Goal: Information Seeking & Learning: Learn about a topic

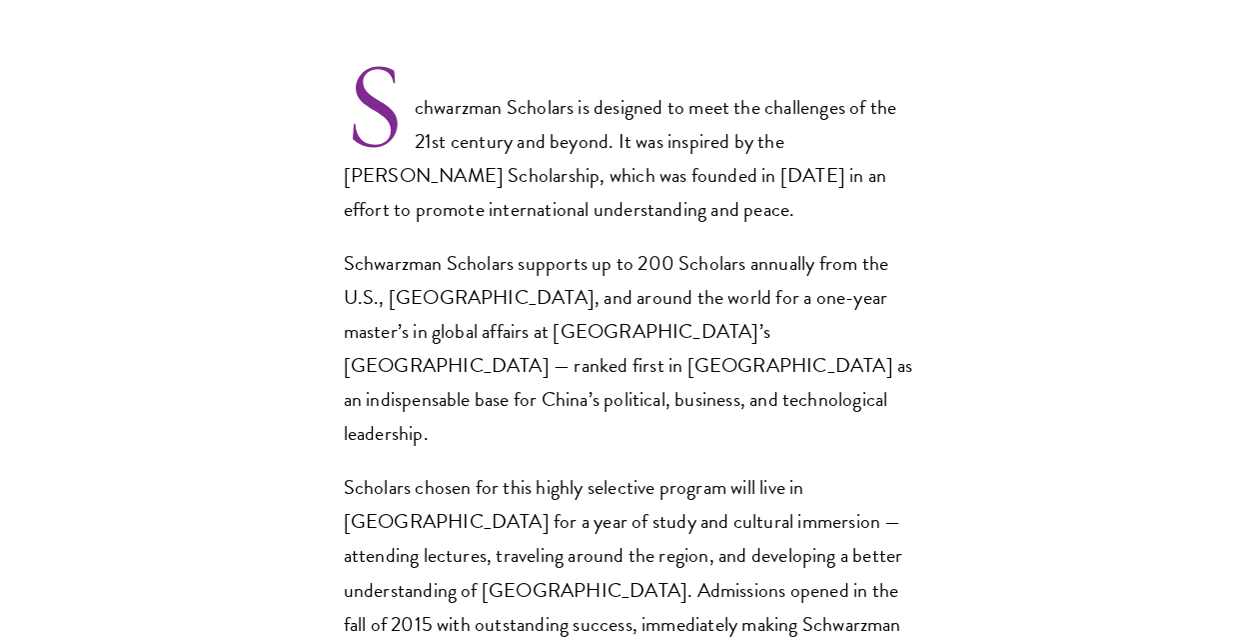
scroll to position [1399, 0]
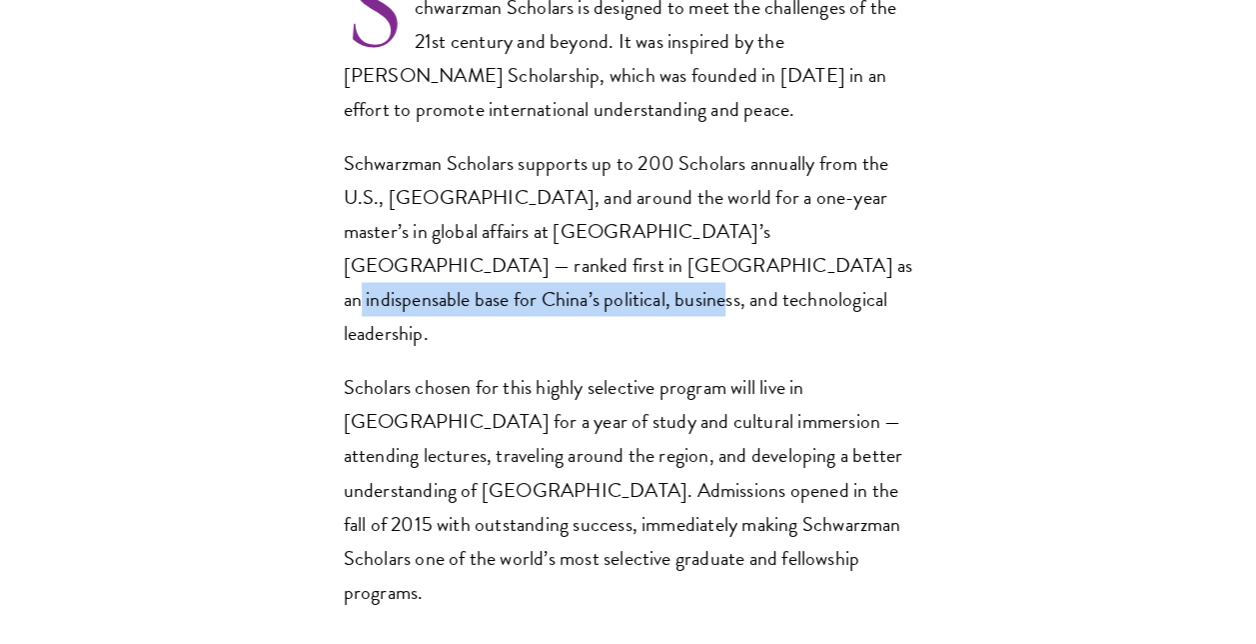
drag, startPoint x: 589, startPoint y: 228, endPoint x: 618, endPoint y: 250, distance: 36.4
click at [618, 250] on p "Schwarzman Scholars supports up to 200 Scholars annually from the U.S., [GEOGRA…" at bounding box center [629, 248] width 570 height 204
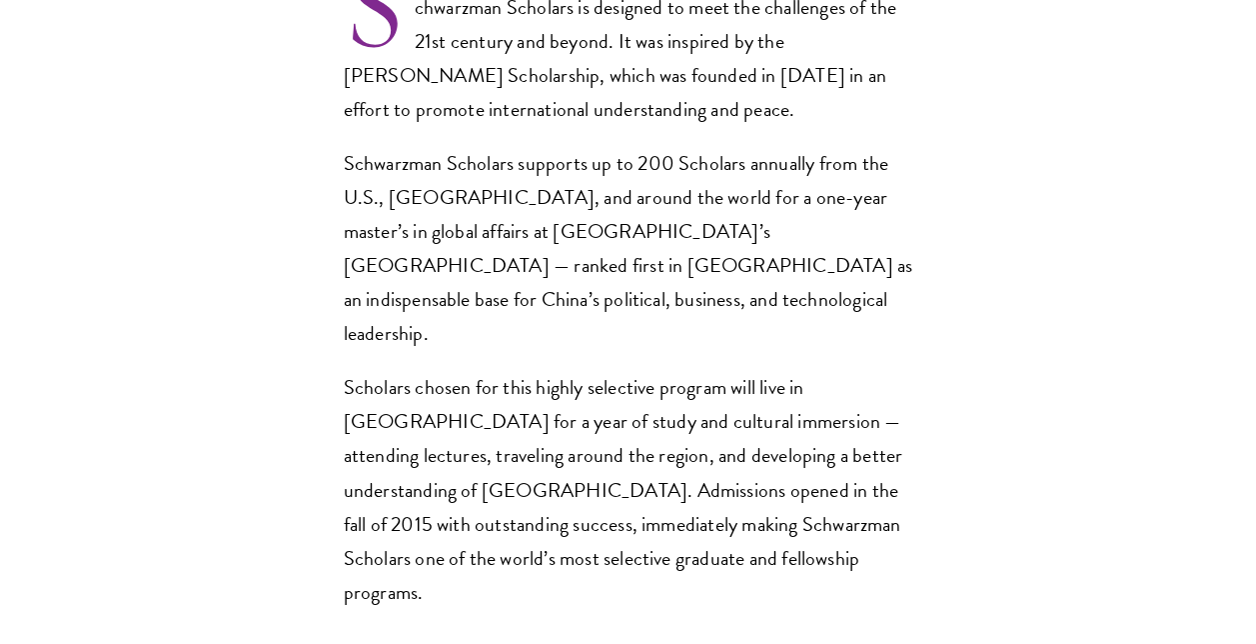
click at [873, 370] on p "Scholars chosen for this highly selective program will live in [GEOGRAPHIC_DATA…" at bounding box center [629, 489] width 570 height 238
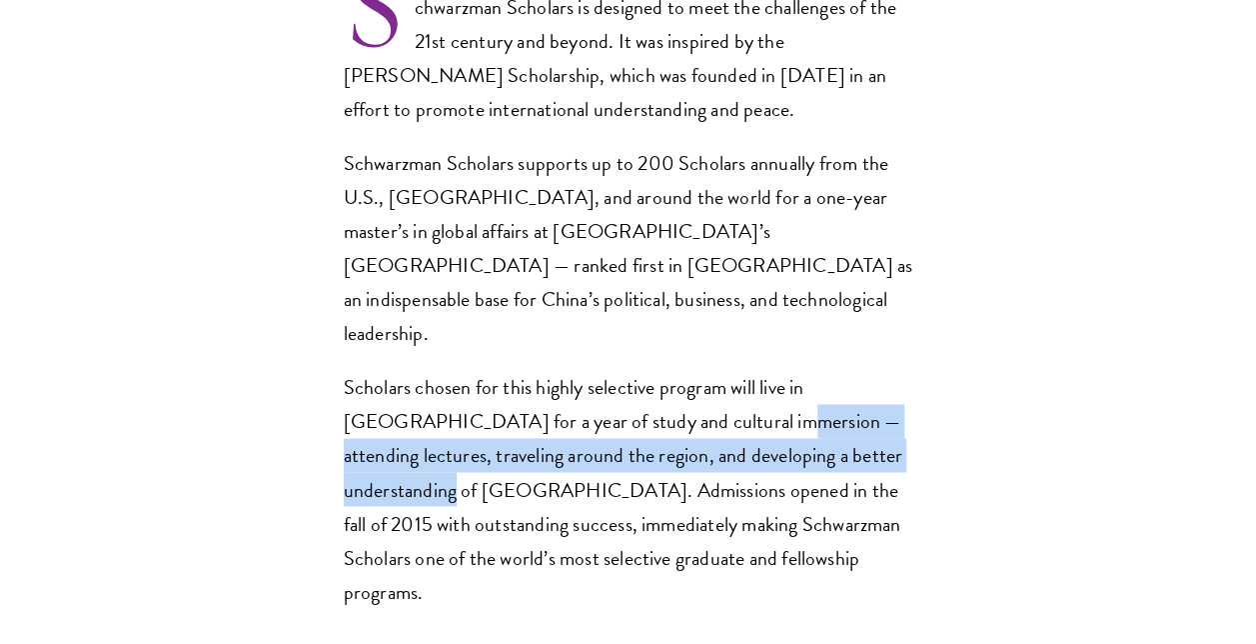
drag, startPoint x: 656, startPoint y: 344, endPoint x: 881, endPoint y: 376, distance: 228.1
click at [881, 376] on p "Scholars chosen for this highly selective program will live in [GEOGRAPHIC_DATA…" at bounding box center [629, 489] width 570 height 238
click at [906, 387] on p "Scholars chosen for this highly selective program will live in [GEOGRAPHIC_DATA…" at bounding box center [629, 489] width 570 height 238
click at [900, 389] on p "Scholars chosen for this highly selective program will live in [GEOGRAPHIC_DATA…" at bounding box center [629, 489] width 570 height 238
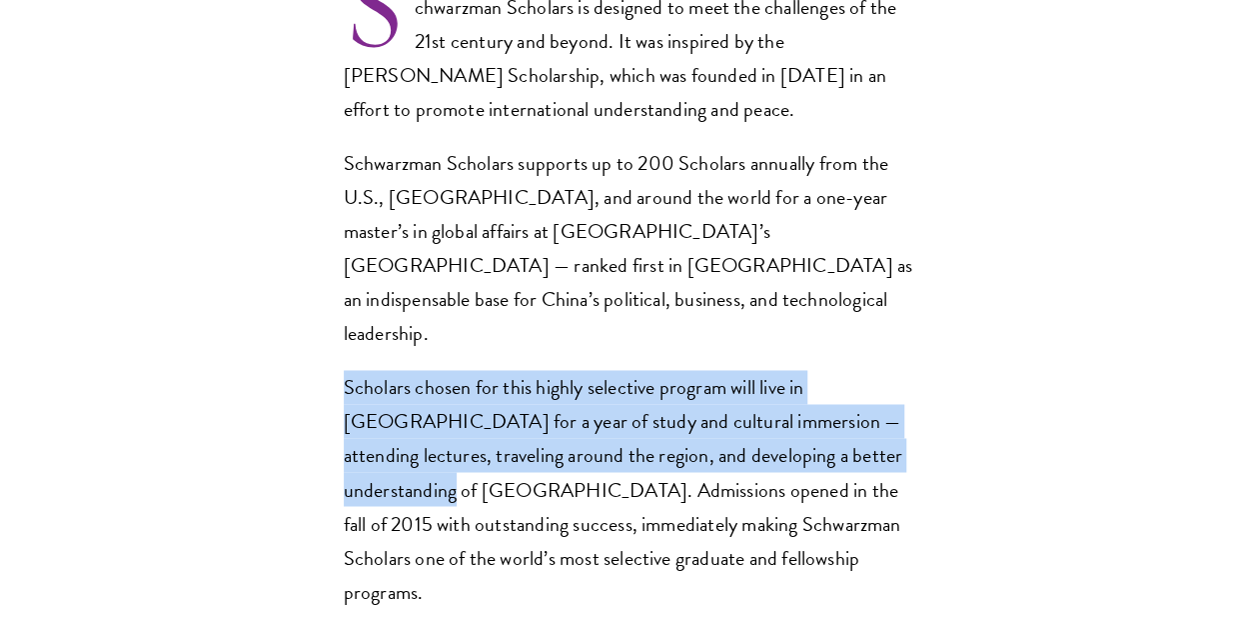
drag, startPoint x: 893, startPoint y: 378, endPoint x: 341, endPoint y: 316, distance: 556.0
click at [341, 316] on section "Opportunity in [GEOGRAPHIC_DATA] Gain firsthand experience in [GEOGRAPHIC_DATA]…" at bounding box center [628, 493] width 1256 height 2354
drag, startPoint x: 341, startPoint y: 316, endPoint x: 267, endPoint y: 312, distance: 74.1
click at [267, 312] on section "Opportunity in [GEOGRAPHIC_DATA] Gain firsthand experience in [GEOGRAPHIC_DATA]…" at bounding box center [628, 493] width 1256 height 2354
click at [295, 304] on section "Opportunity in [GEOGRAPHIC_DATA] Gain firsthand experience in [GEOGRAPHIC_DATA]…" at bounding box center [628, 493] width 1256 height 2354
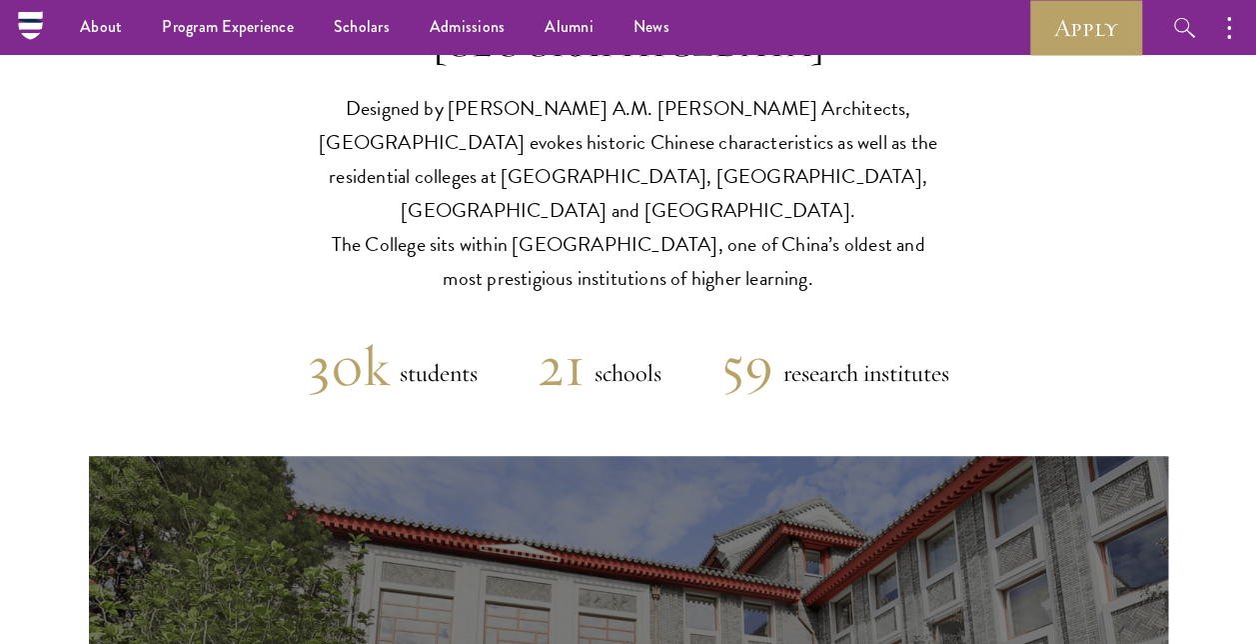
scroll to position [4397, 0]
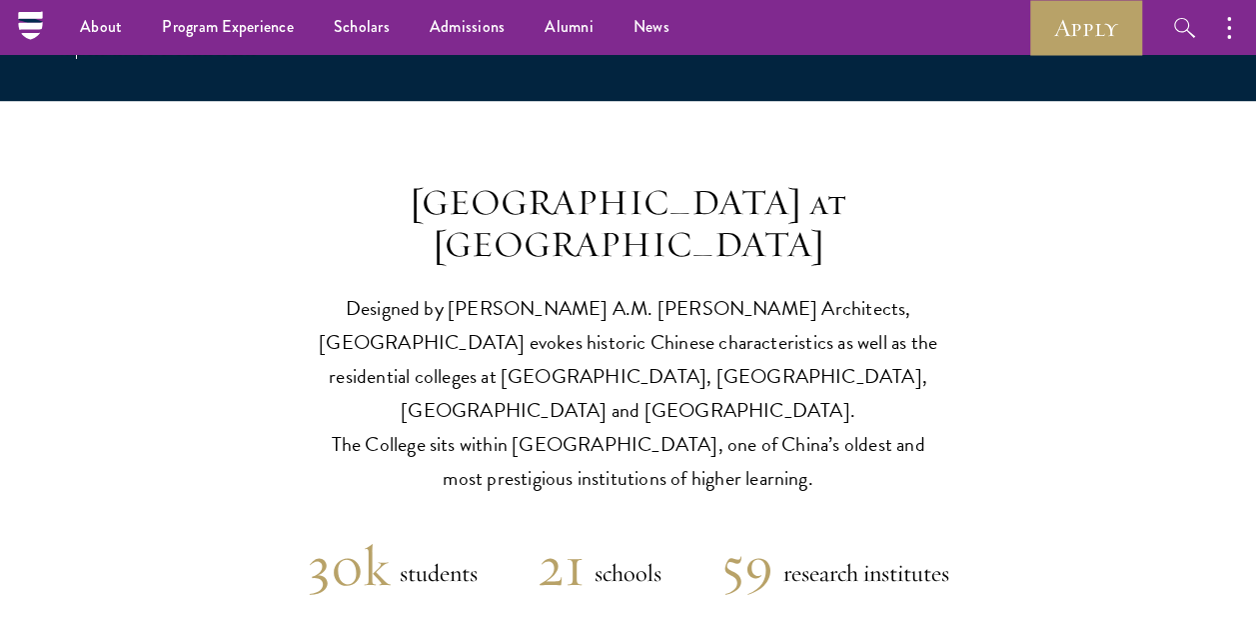
drag, startPoint x: 347, startPoint y: 293, endPoint x: 865, endPoint y: 328, distance: 519.8
click at [865, 328] on p "Designed by [PERSON_NAME] A.M. [PERSON_NAME] Architects, [GEOGRAPHIC_DATA] evok…" at bounding box center [629, 393] width 620 height 204
drag, startPoint x: 865, startPoint y: 328, endPoint x: 1099, endPoint y: 333, distance: 233.9
click at [1099, 333] on header "[GEOGRAPHIC_DATA] at [GEOGRAPHIC_DATA] Designed by [PERSON_NAME] A.M. [PERSON_N…" at bounding box center [628, 338] width 1256 height 315
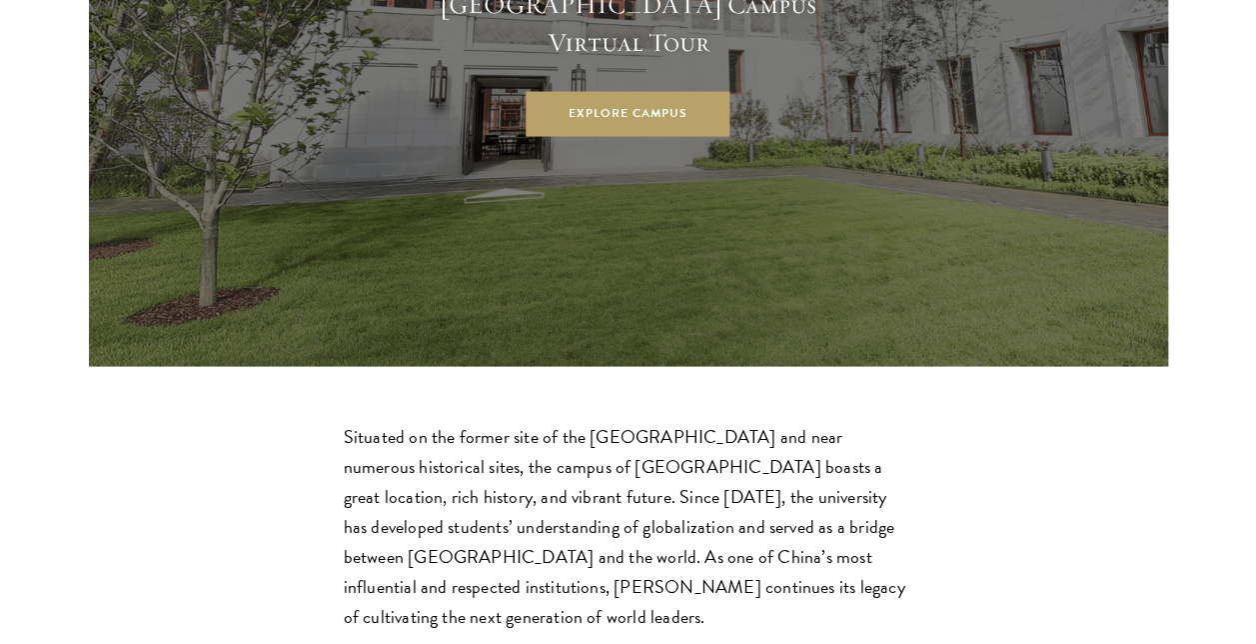
click at [675, 421] on p "Situated on the former site of the [GEOGRAPHIC_DATA] and near numerous historic…" at bounding box center [629, 526] width 570 height 210
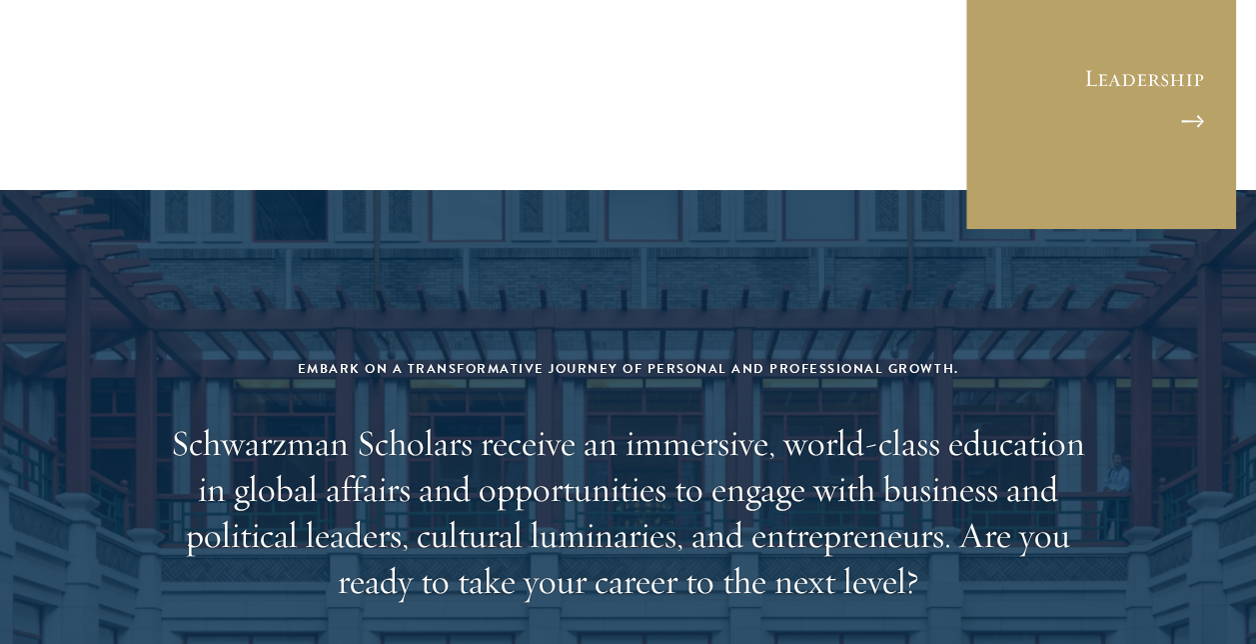
scroll to position [7594, 0]
